Goal: Find specific page/section: Find specific page/section

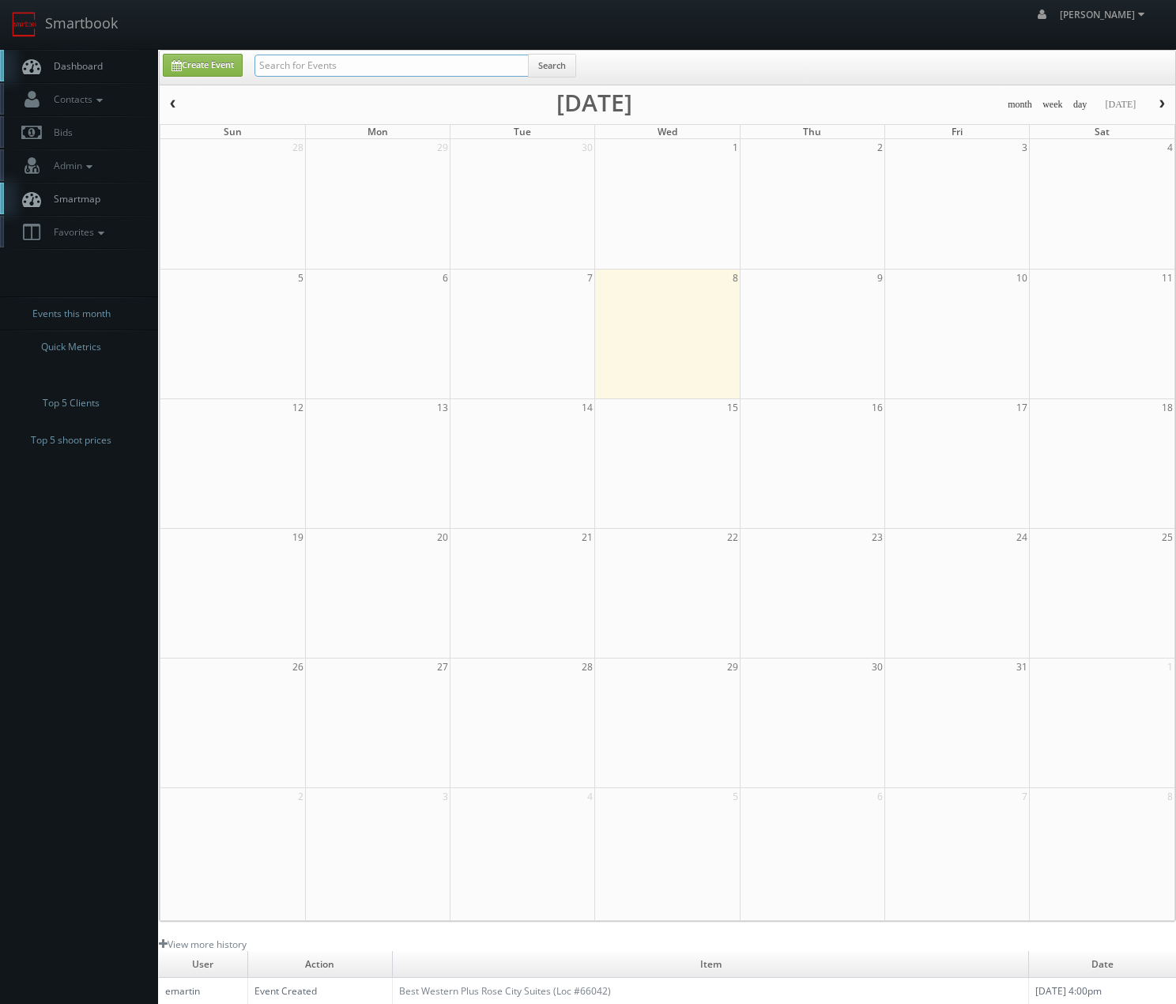
click at [454, 70] on input "text" at bounding box center [392, 66] width 274 height 22
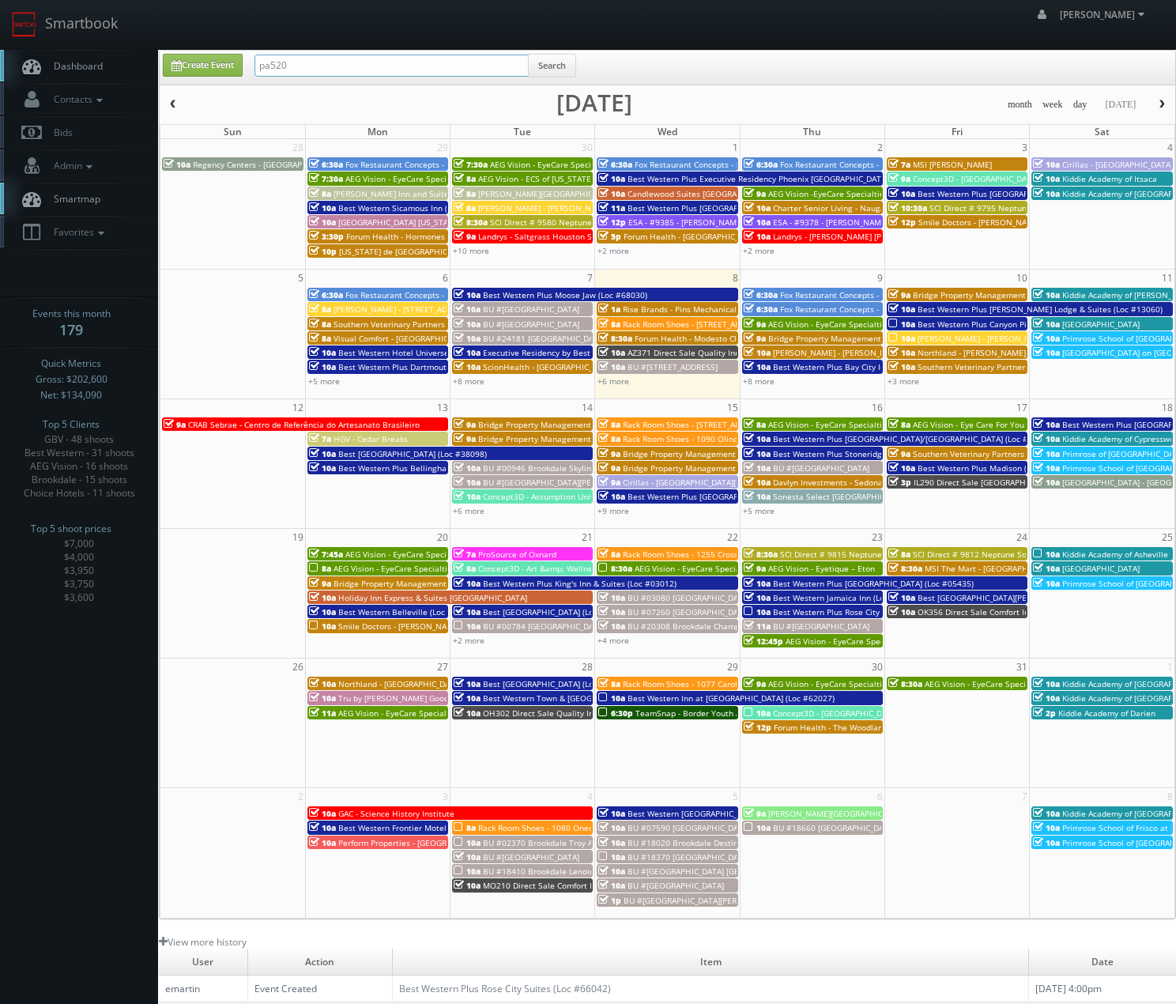
type input "pa520"
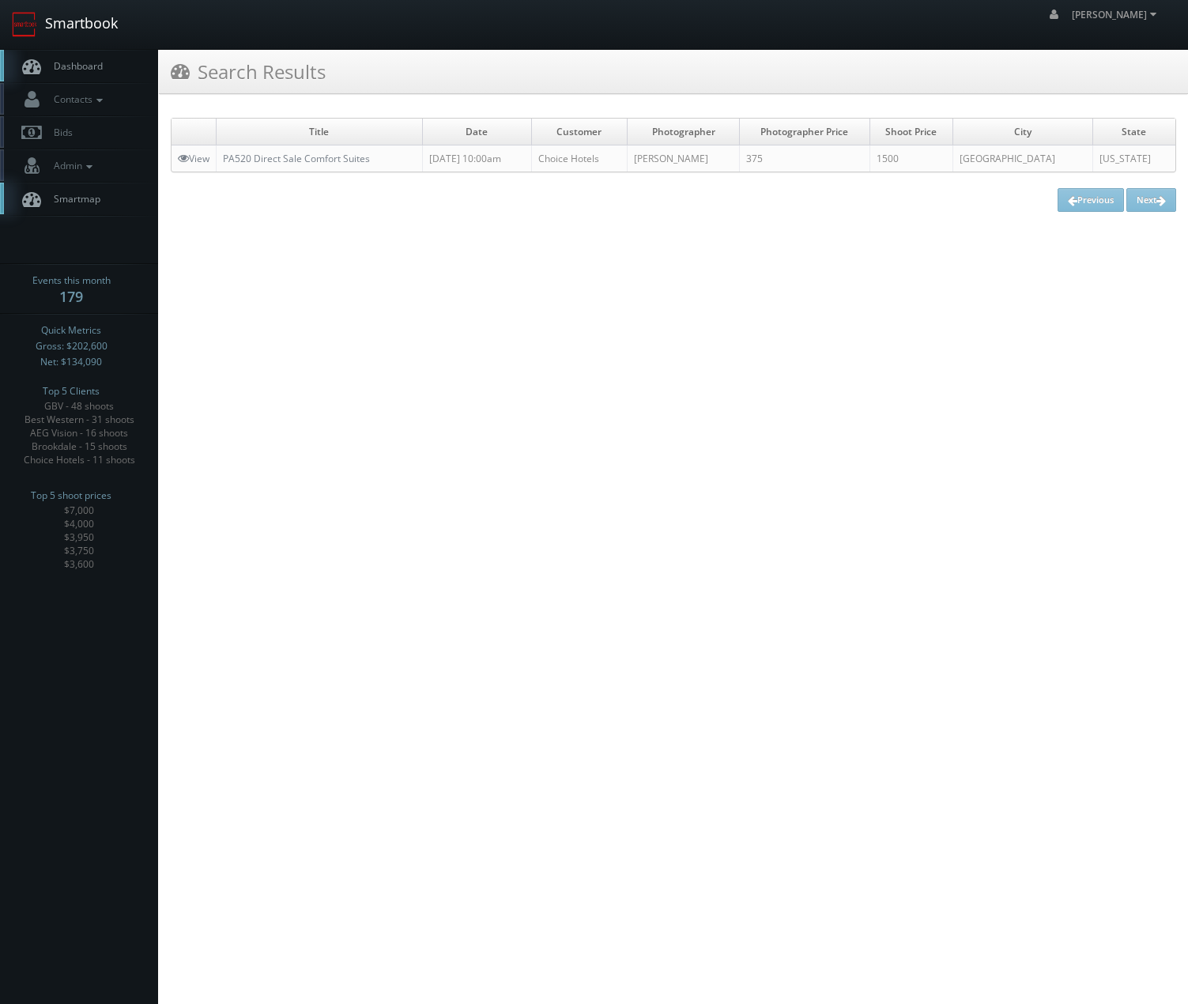
drag, startPoint x: 59, startPoint y: 25, endPoint x: 117, endPoint y: 36, distance: 58.8
click at [60, 25] on link "Smartbook" at bounding box center [65, 24] width 130 height 49
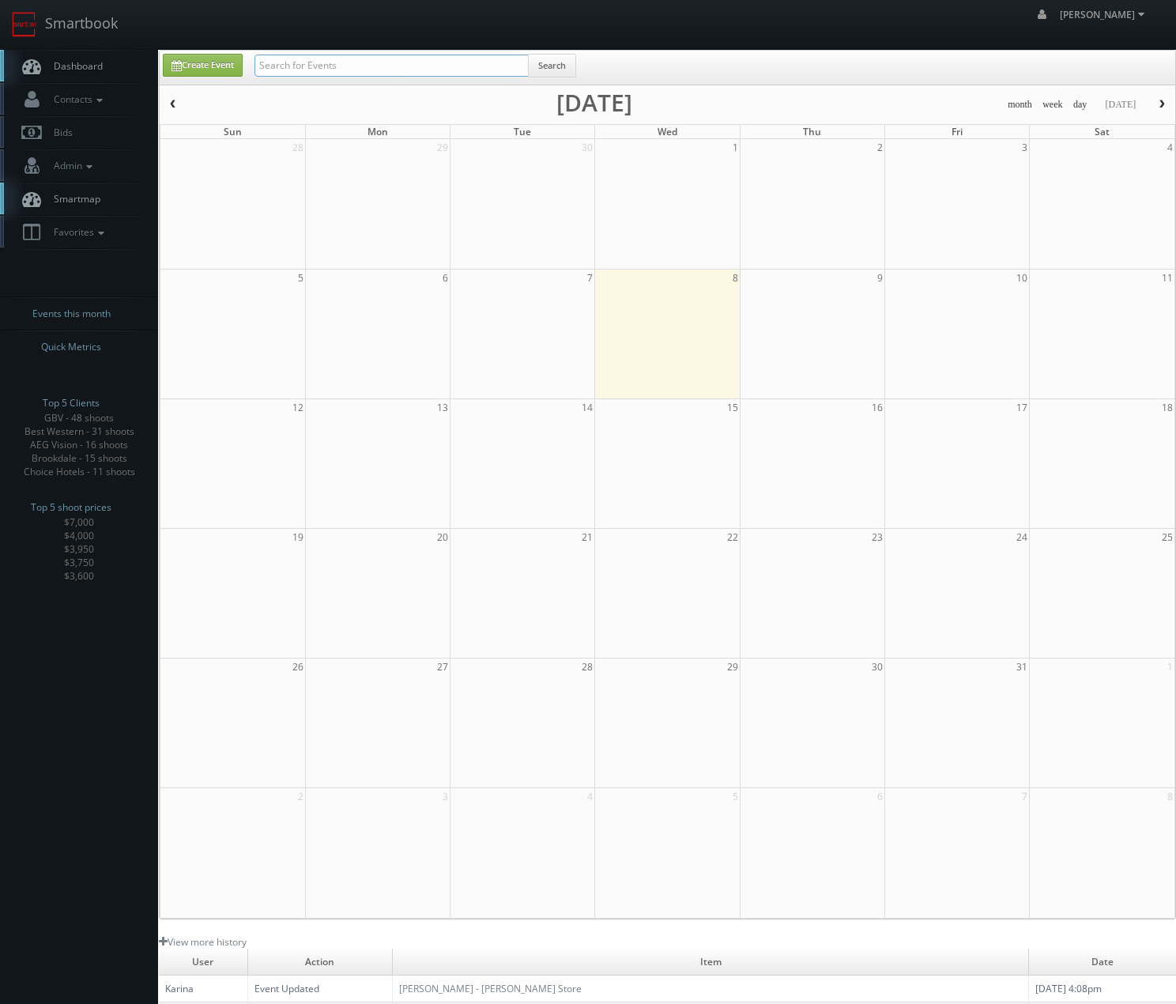
drag, startPoint x: 362, startPoint y: 54, endPoint x: 348, endPoint y: 56, distance: 14.4
click at [361, 55] on input "text" at bounding box center [392, 66] width 274 height 22
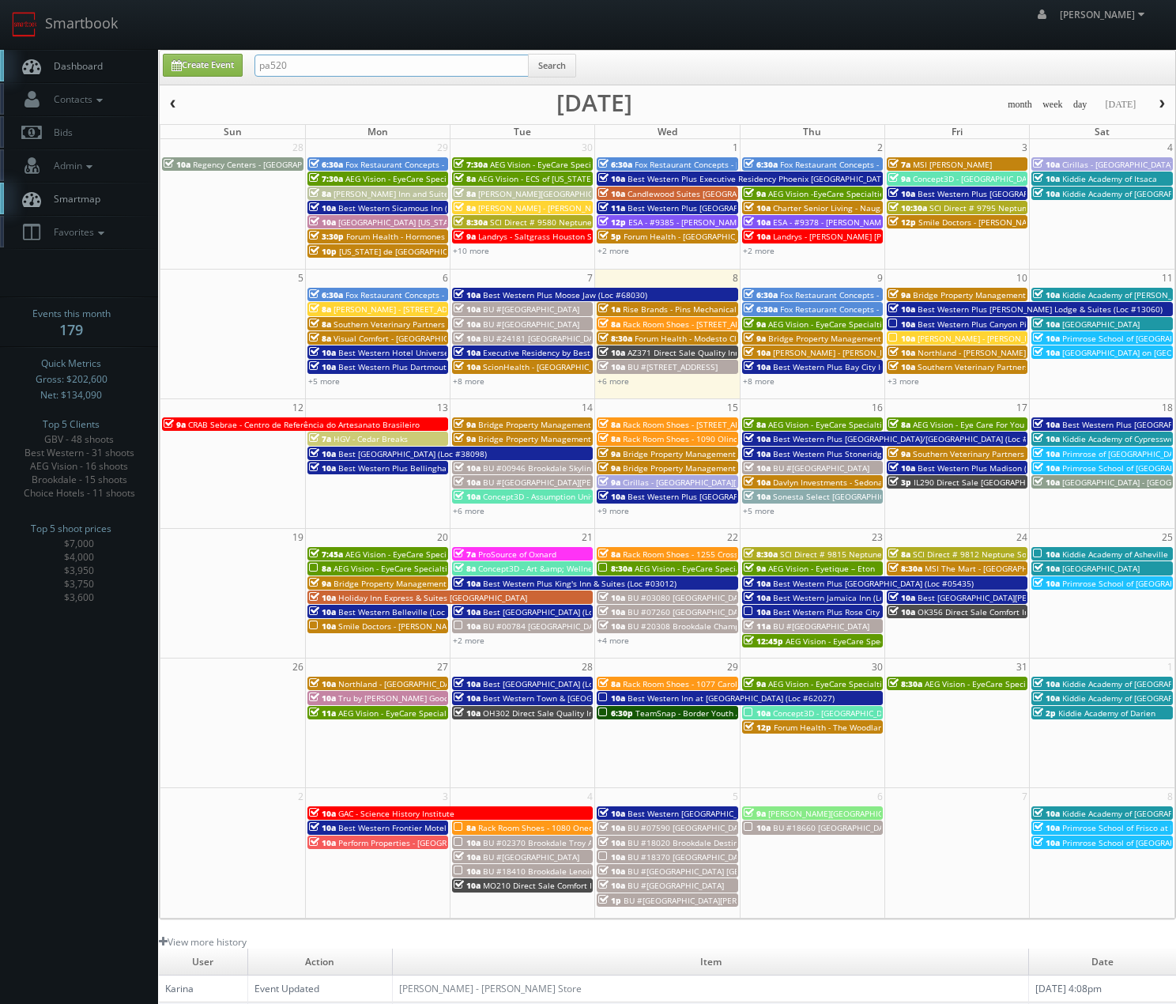
type input "pa520"
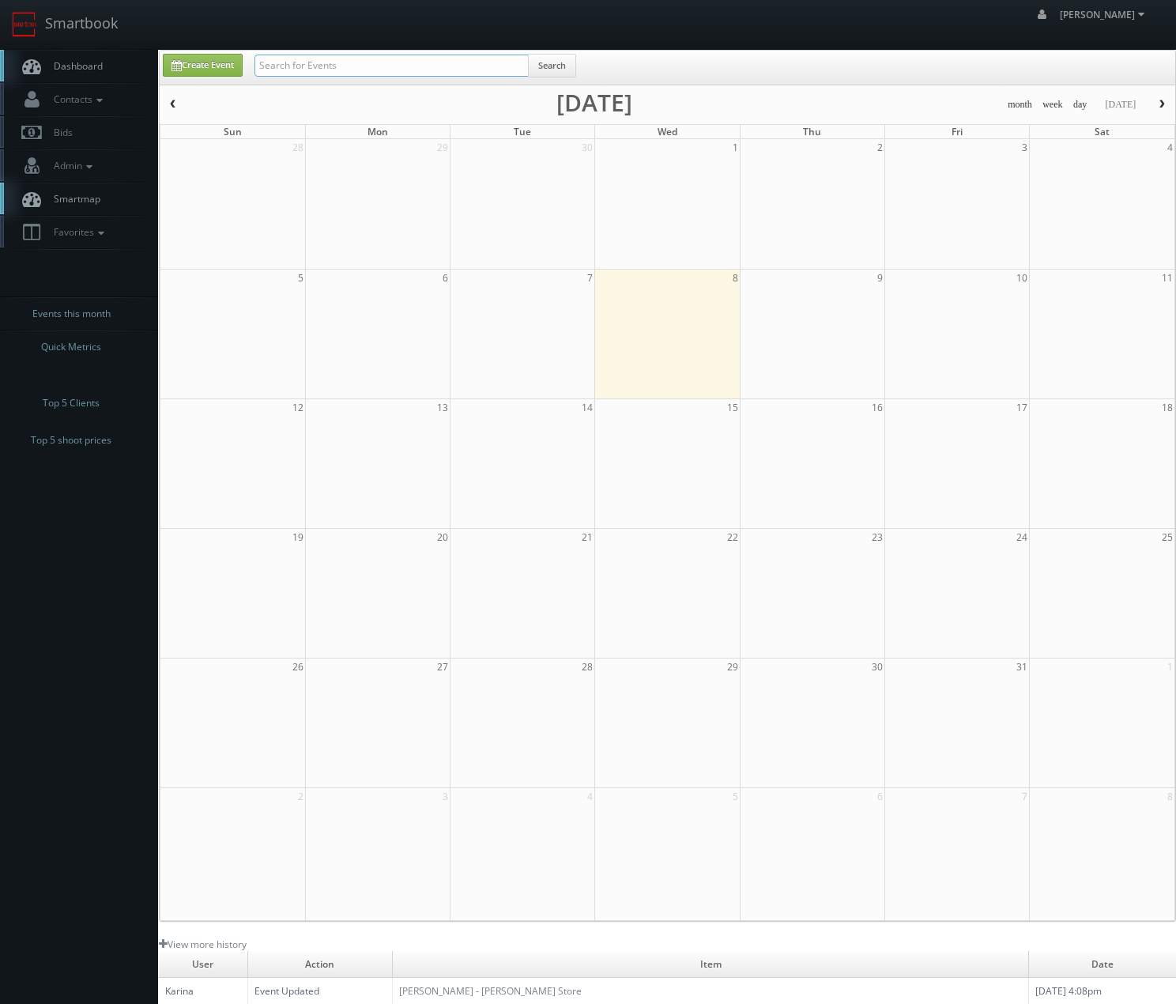
click at [467, 60] on input "text" at bounding box center [392, 66] width 274 height 22
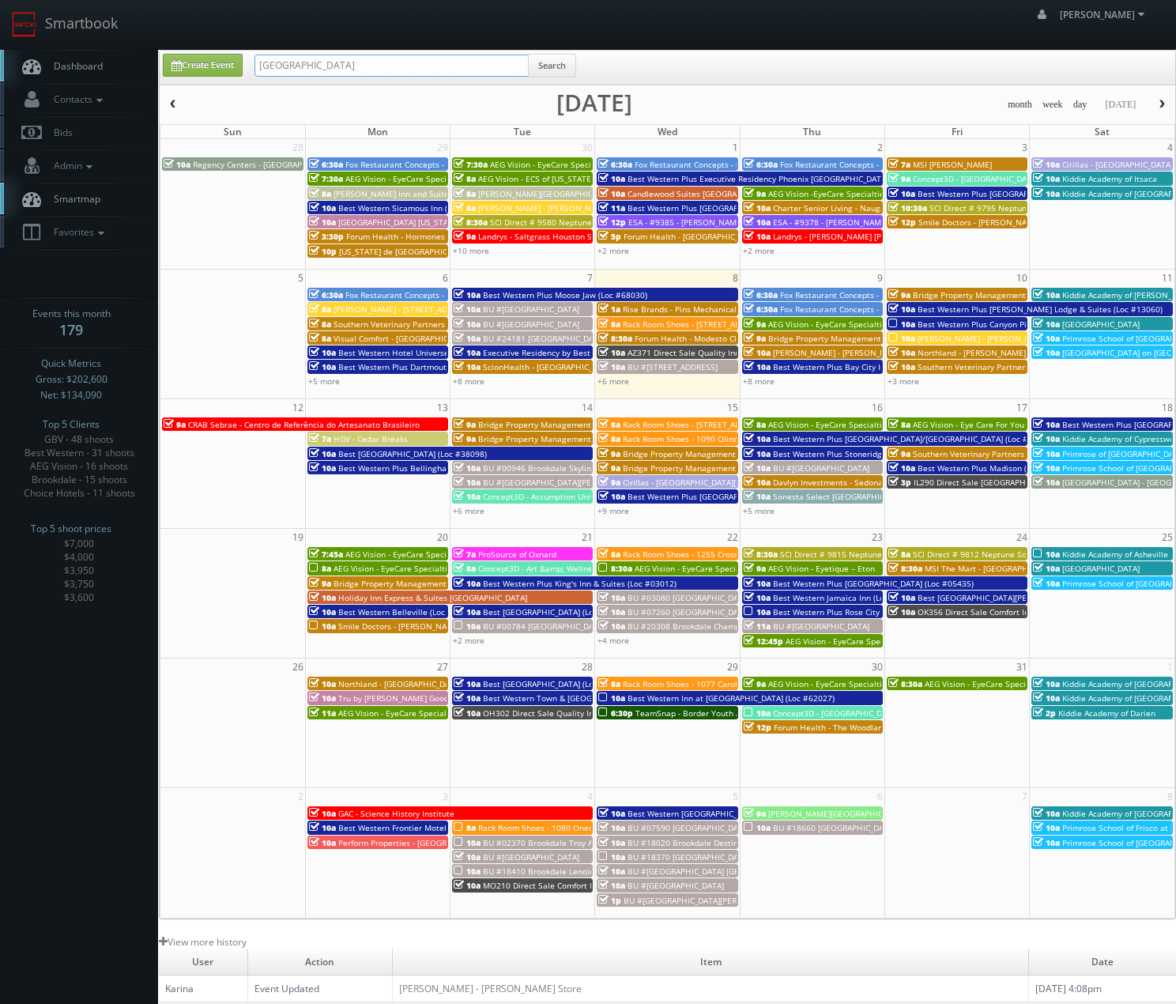
type input "baltimore"
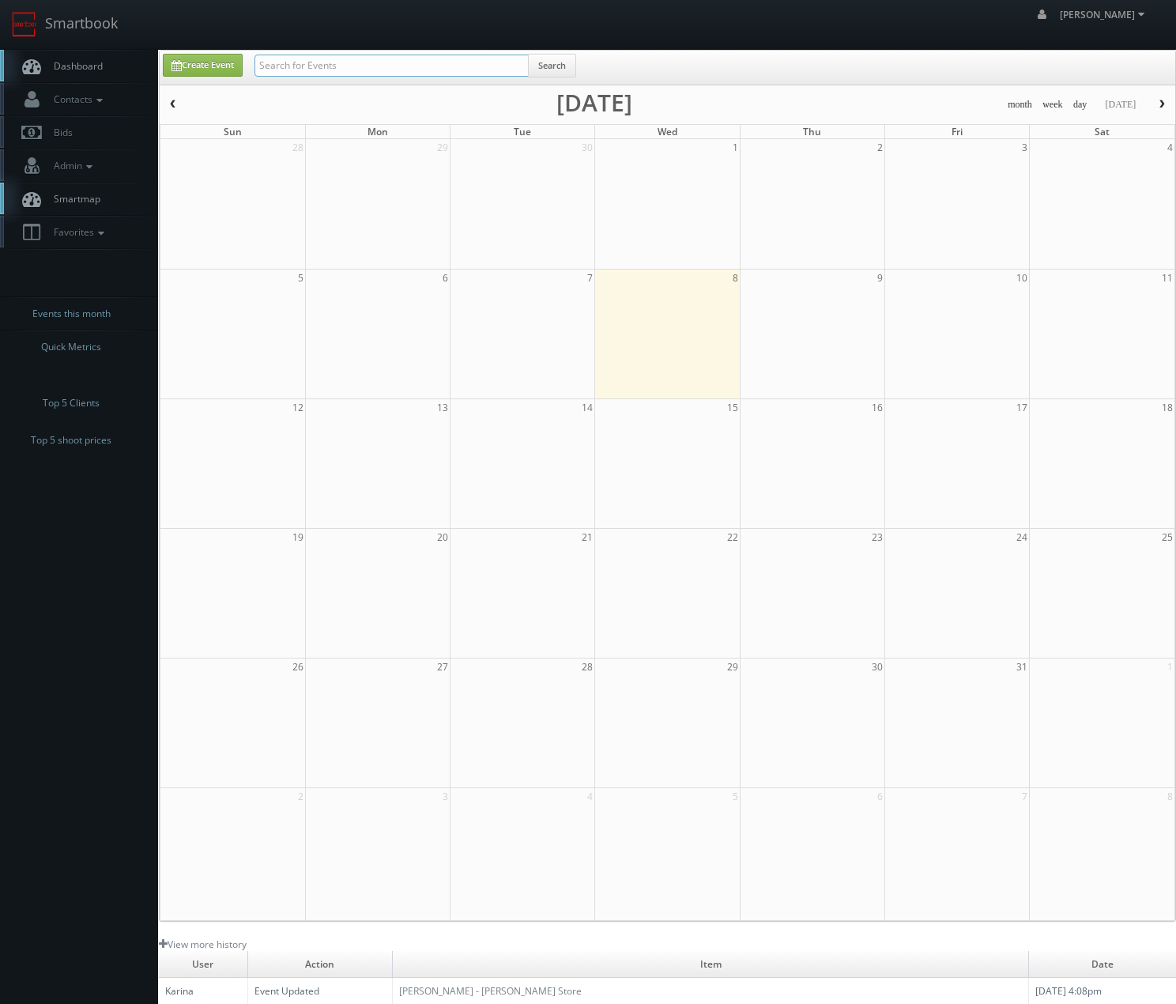
click at [459, 70] on input "text" at bounding box center [392, 66] width 274 height 22
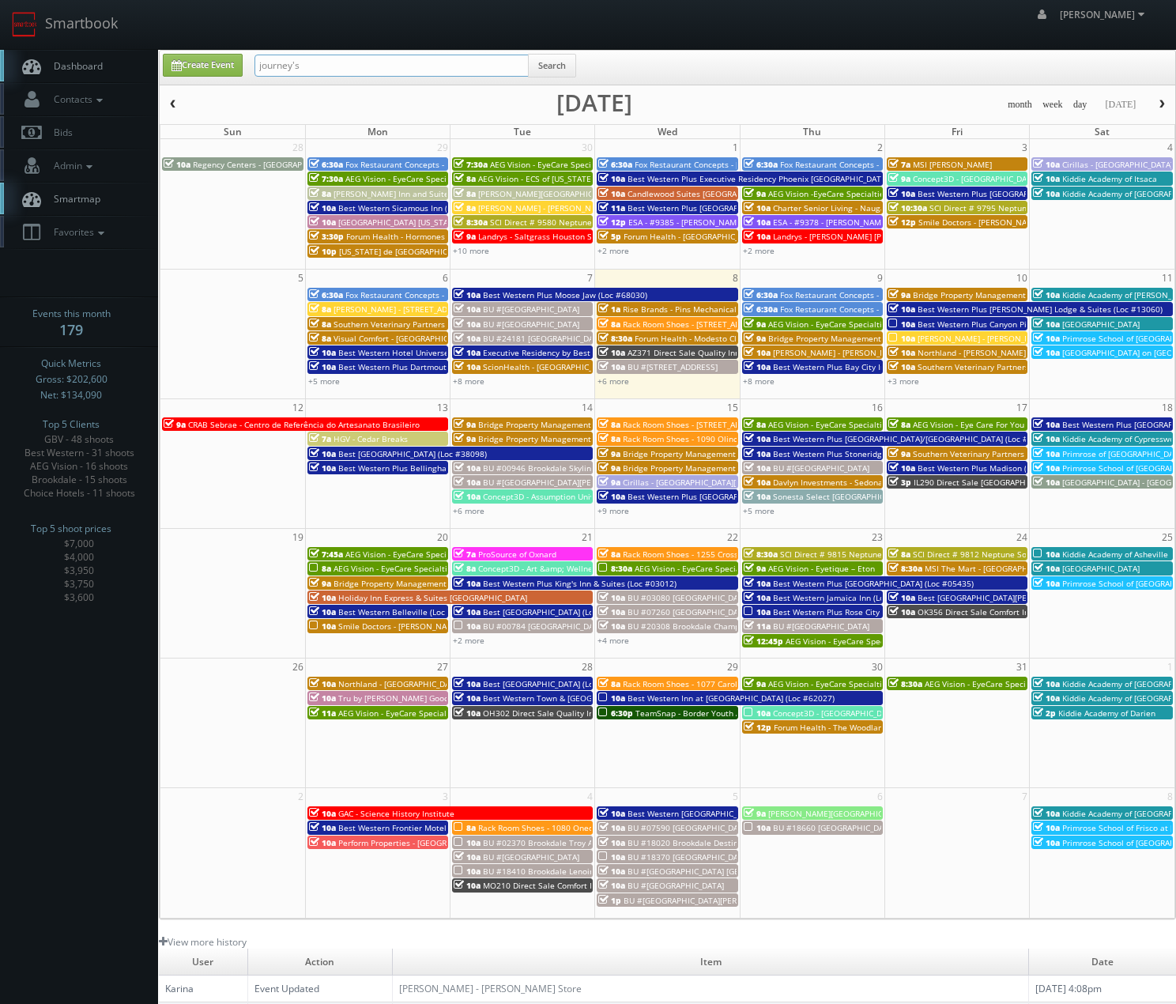
type input "journey's"
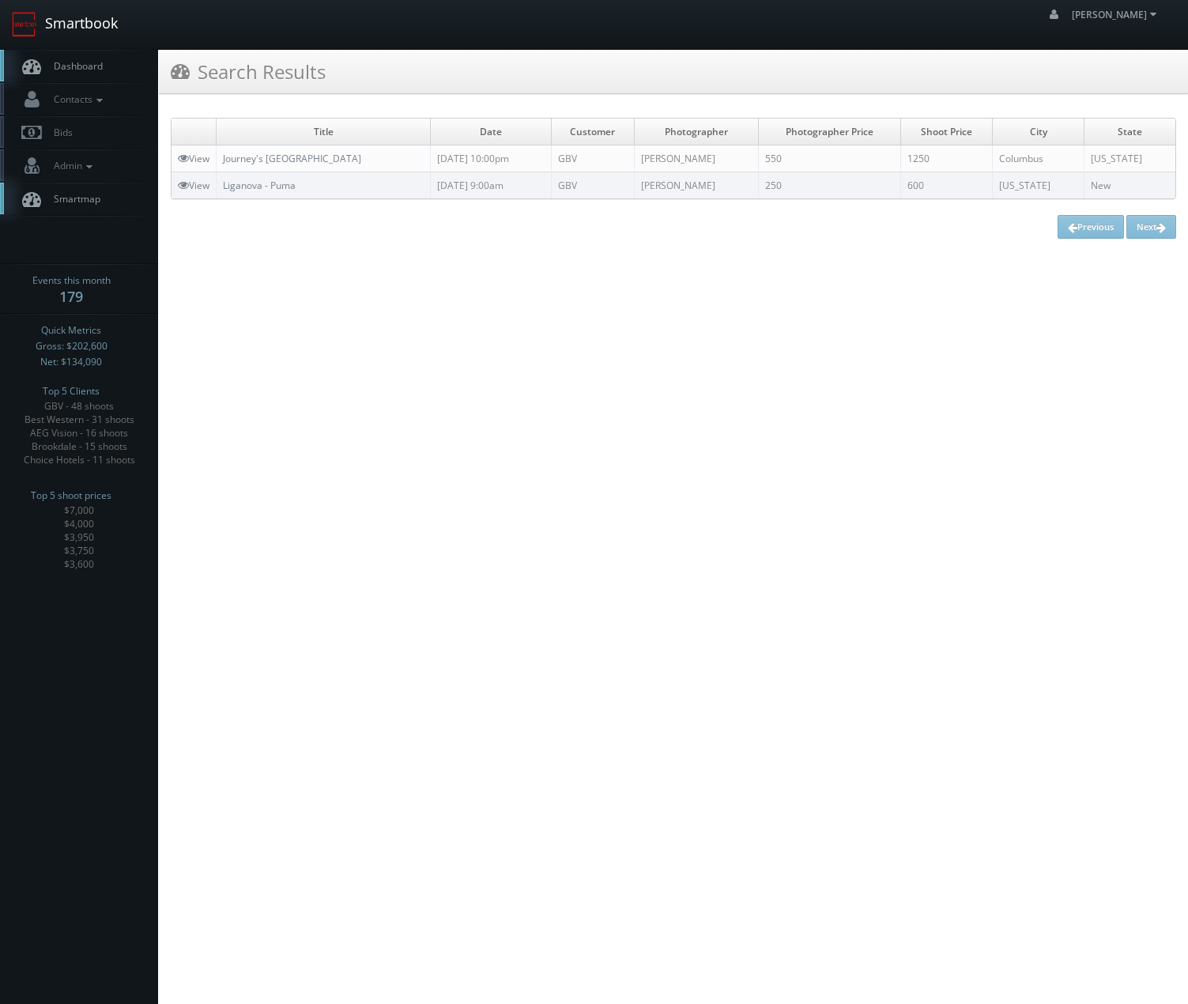
click at [71, 24] on link "Smartbook" at bounding box center [65, 24] width 130 height 49
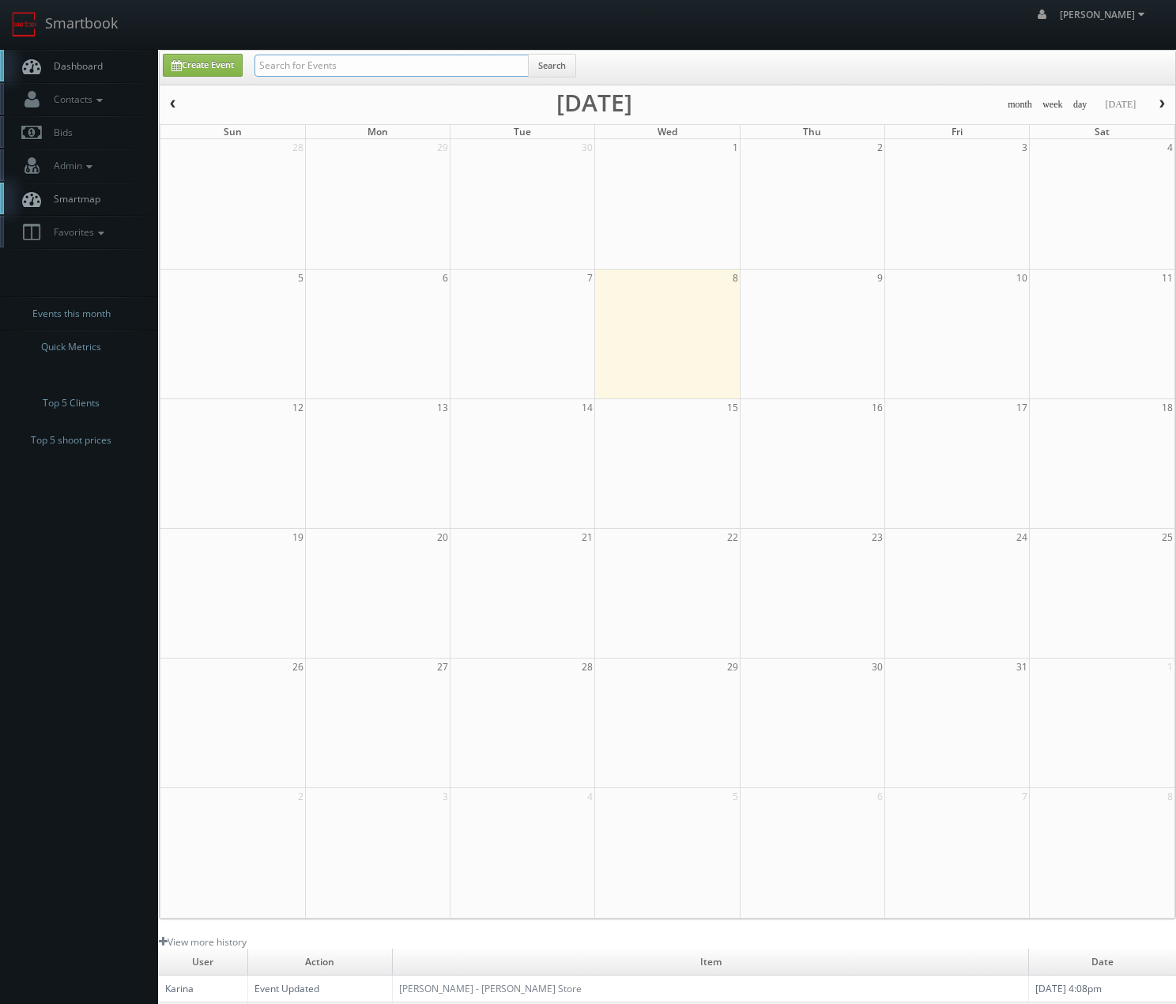
click at [281, 57] on input "text" at bounding box center [392, 66] width 274 height 22
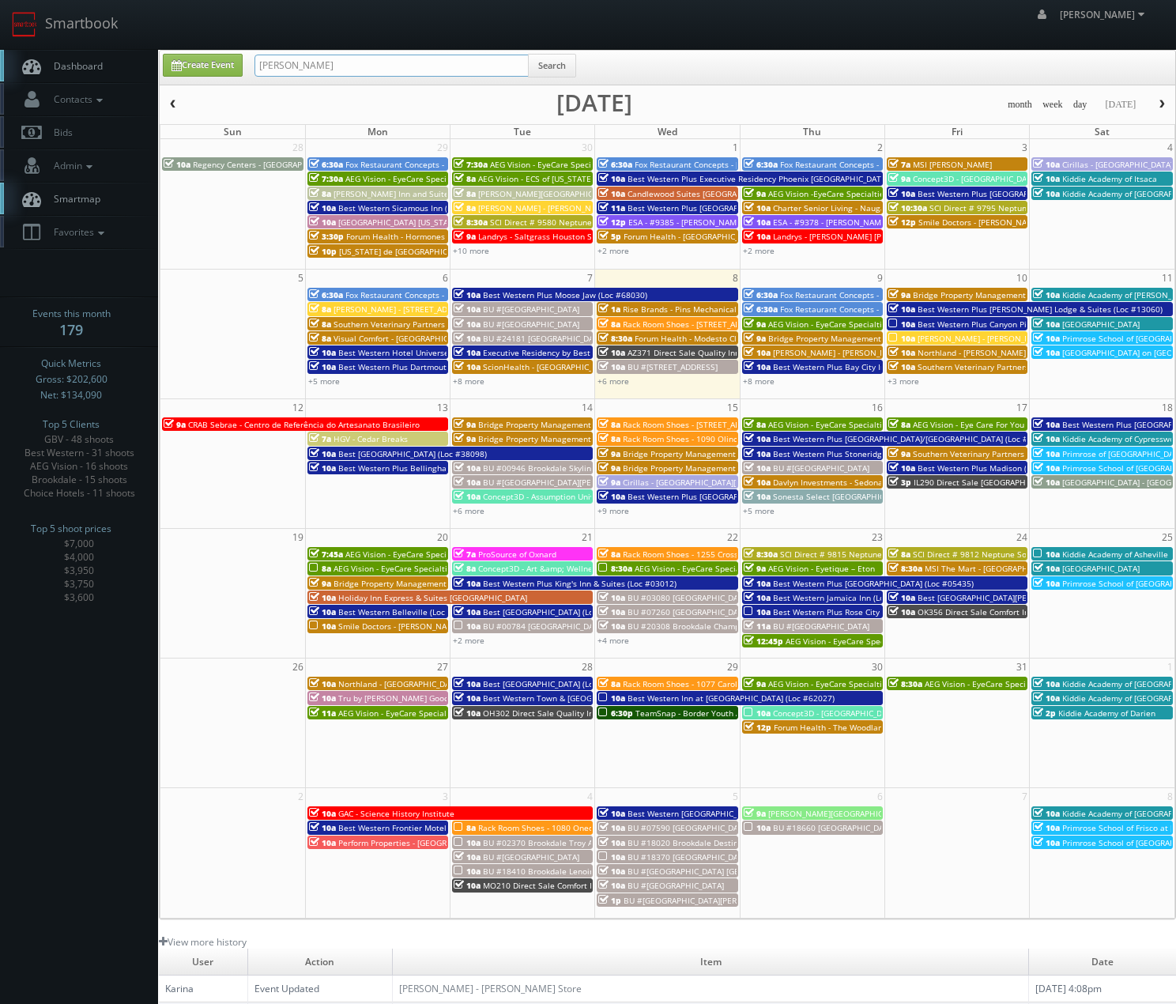
type input "brian phillips"
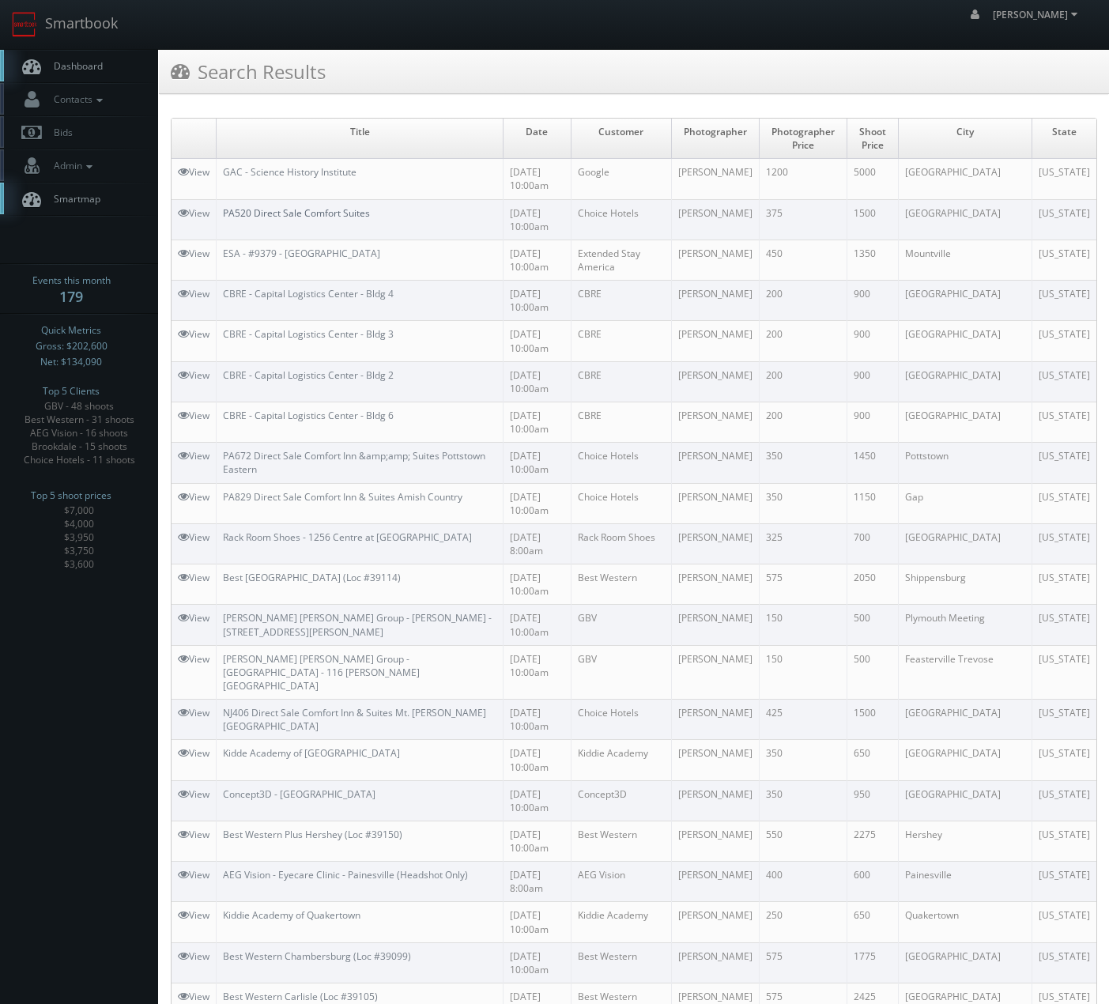
click at [341, 206] on link "PA520 Direct Sale Comfort Suites" at bounding box center [296, 212] width 147 height 13
